Goal: Task Accomplishment & Management: Manage account settings

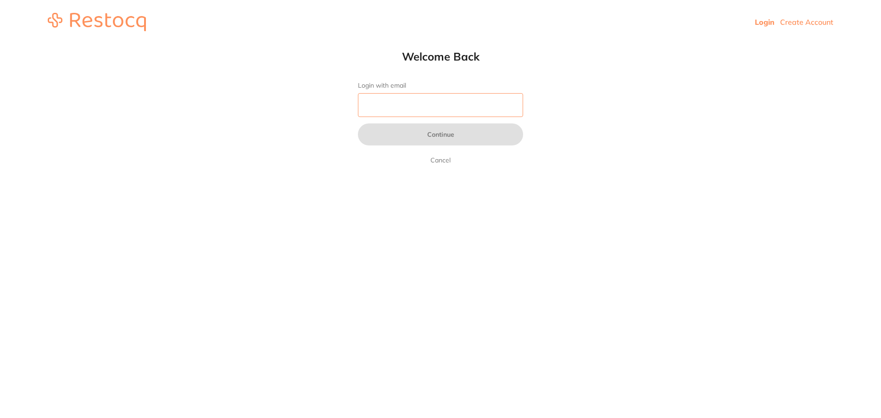
click at [413, 113] on input "Login with email" at bounding box center [440, 105] width 165 height 24
type input "[EMAIL_ADDRESS][DOMAIN_NAME]"
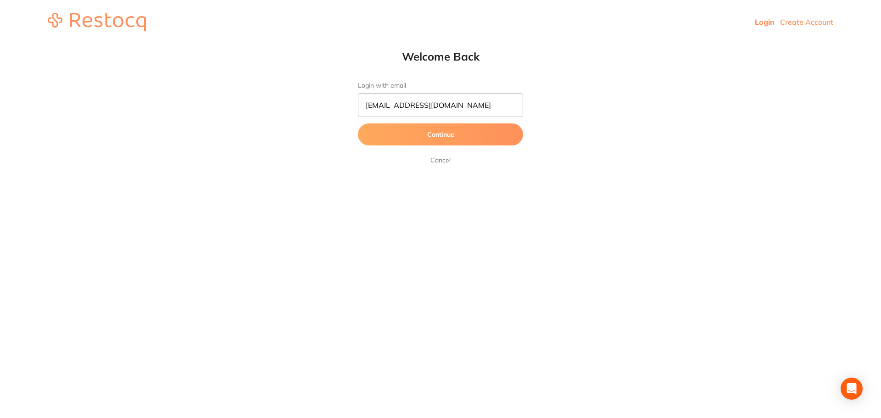
click at [467, 133] on button "Continue" at bounding box center [440, 134] width 165 height 22
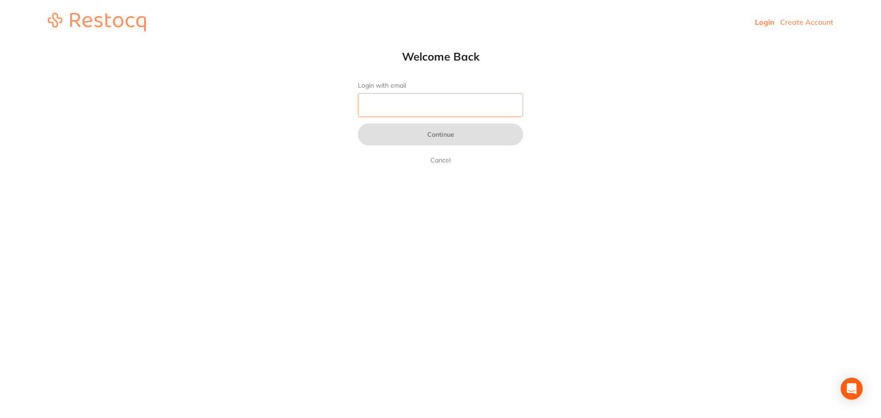
click at [459, 106] on input "Login with email" at bounding box center [440, 105] width 165 height 24
type input "[EMAIL_ADDRESS][DOMAIN_NAME]"
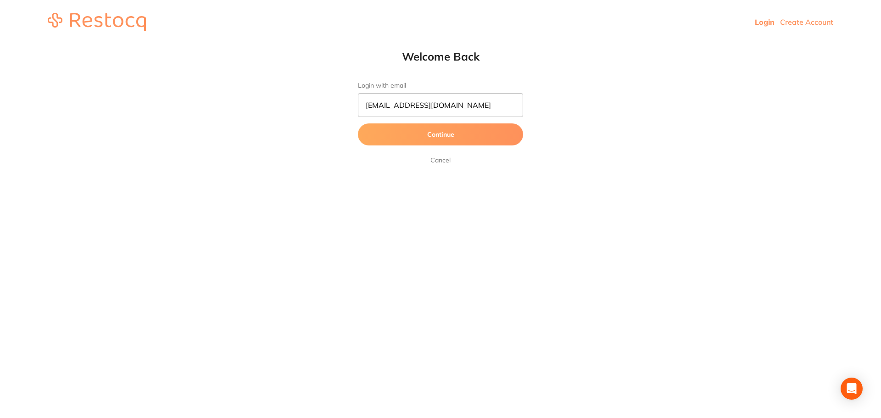
click at [484, 141] on button "Continue" at bounding box center [440, 134] width 165 height 22
